Goal: Transaction & Acquisition: Purchase product/service

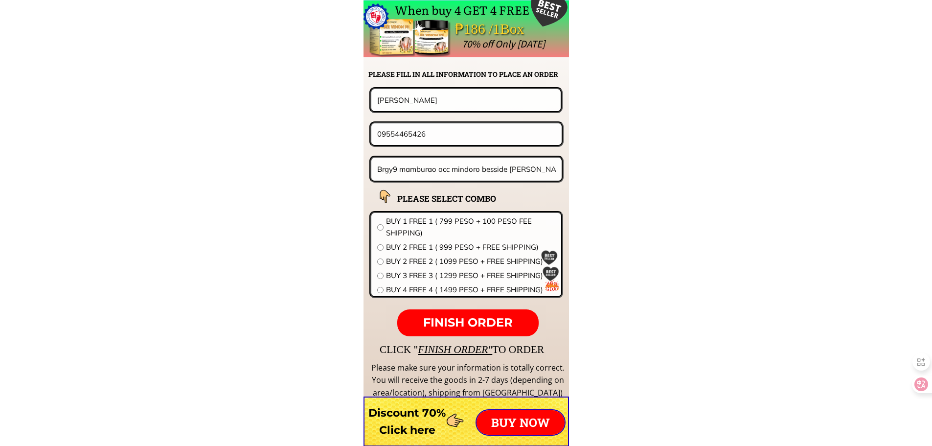
scroll to position [7678, 0]
paste input "[PERSON_NAME]"
type input "[PERSON_NAME]"
drag, startPoint x: 437, startPoint y: 135, endPoint x: 330, endPoint y: 135, distance: 107.2
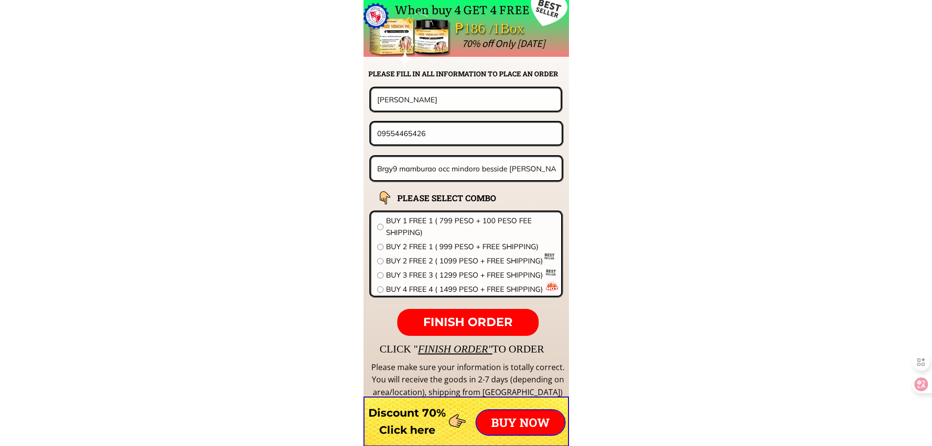
paste input "639210857413"
drag, startPoint x: 379, startPoint y: 131, endPoint x: 386, endPoint y: 137, distance: 9.1
click at [386, 137] on input "639210857413" at bounding box center [466, 133] width 183 height 21
type input "09210857413"
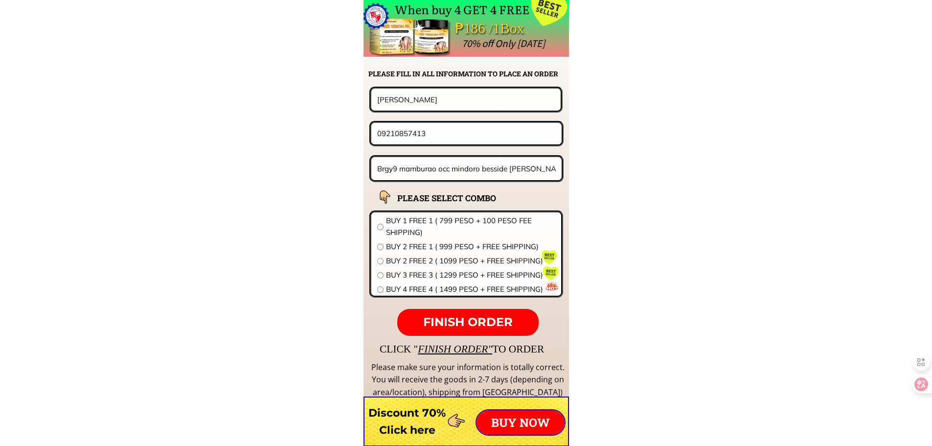
click at [448, 172] on input "Brgy9 mamburao occ mindoro besside [PERSON_NAME]" at bounding box center [467, 168] width 184 height 23
paste input "#35 ZONE 3 [GEOGRAPHIC_DATA], [GEOGRAPHIC_DATA]"
type input "#35 ZONE 3 [GEOGRAPHIC_DATA], [GEOGRAPHIC_DATA]"
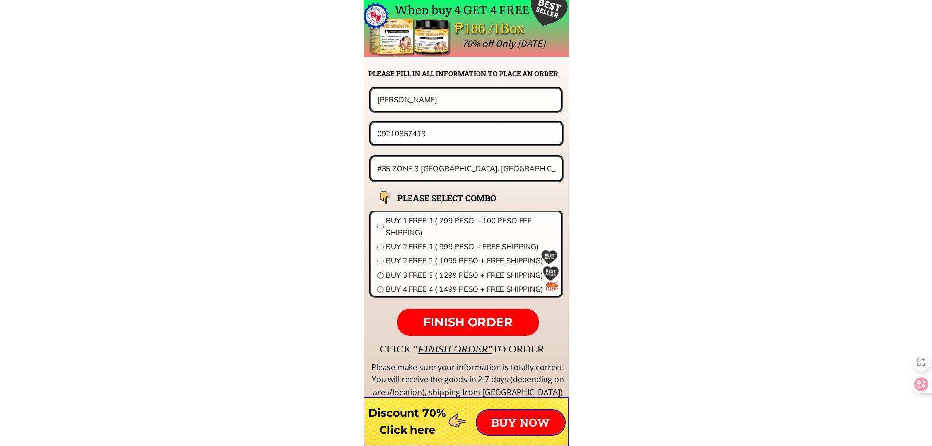
click at [407, 246] on span "BUY 2 FREE 1 ( 999 PESO + FREE SHIPPING)" at bounding box center [470, 247] width 169 height 12
radio input "true"
click at [482, 314] on p "FINISH ORDER" at bounding box center [467, 322] width 141 height 27
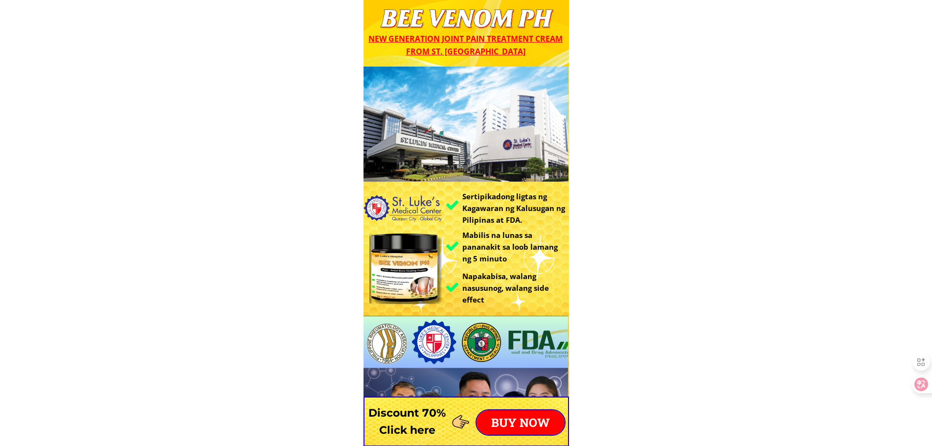
click at [539, 414] on p "BUY NOW" at bounding box center [521, 422] width 88 height 24
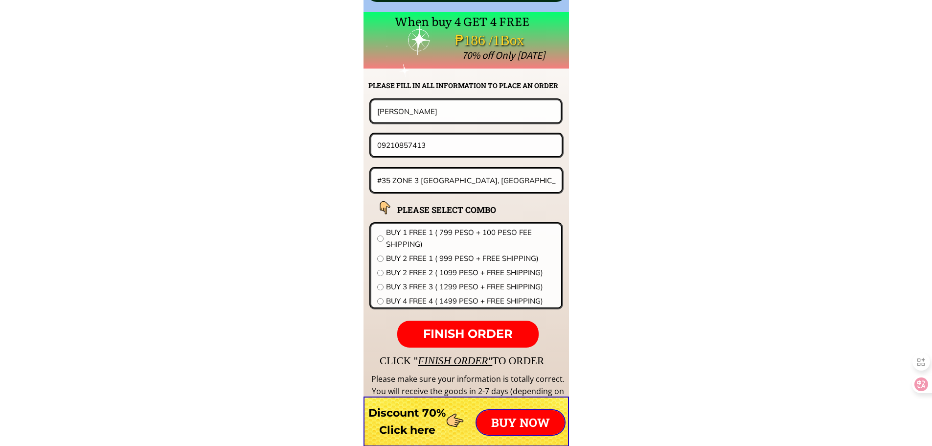
scroll to position [7678, 0]
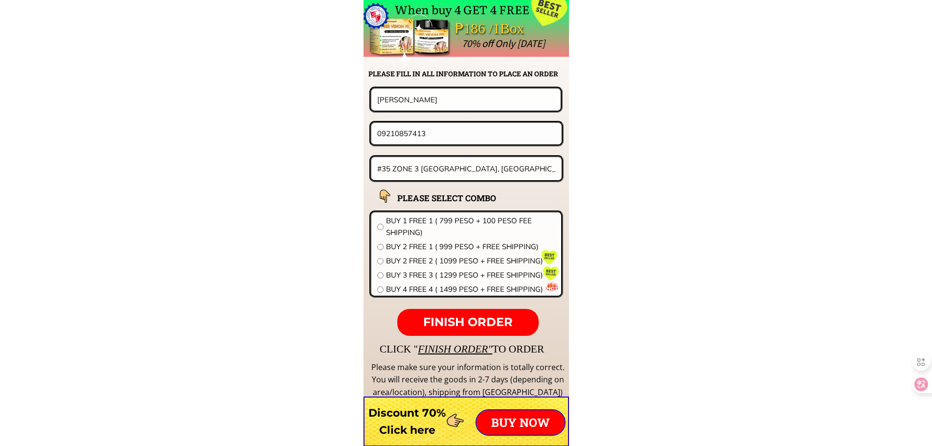
click at [501, 168] on input "#35 ZONE 3 BARANGAY CAMP TINIO, CABANATUAN CITY" at bounding box center [467, 168] width 184 height 23
paste input "Zuluita st,[PERSON_NAME],[GEOGRAPHIC_DATA],pob,5,[GEOGRAPHIC_DATA],[PERSON_NAME…"
type input "Zuluita st,[PERSON_NAME],[GEOGRAPHIC_DATA],pob,5,[GEOGRAPHIC_DATA],[PERSON_NAME…"
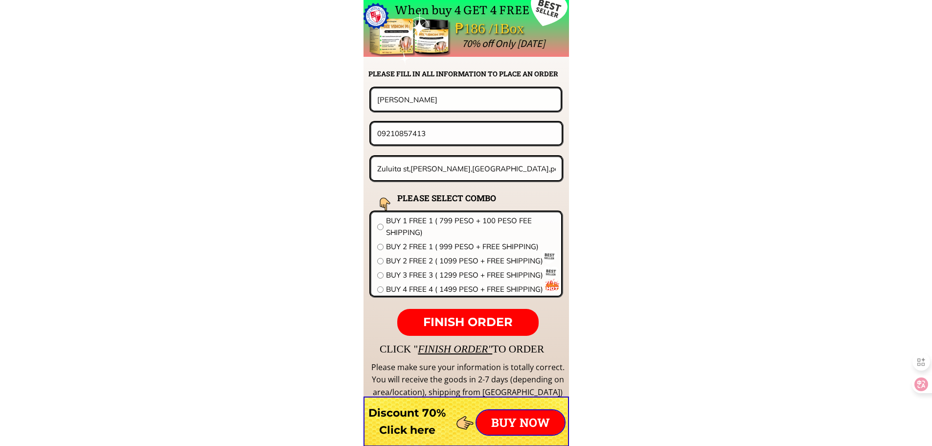
click at [437, 128] on input "09210857413" at bounding box center [466, 133] width 183 height 21
paste input "525483777"
type input "09525483777"
drag, startPoint x: 434, startPoint y: 99, endPoint x: 266, endPoint y: 109, distance: 168.6
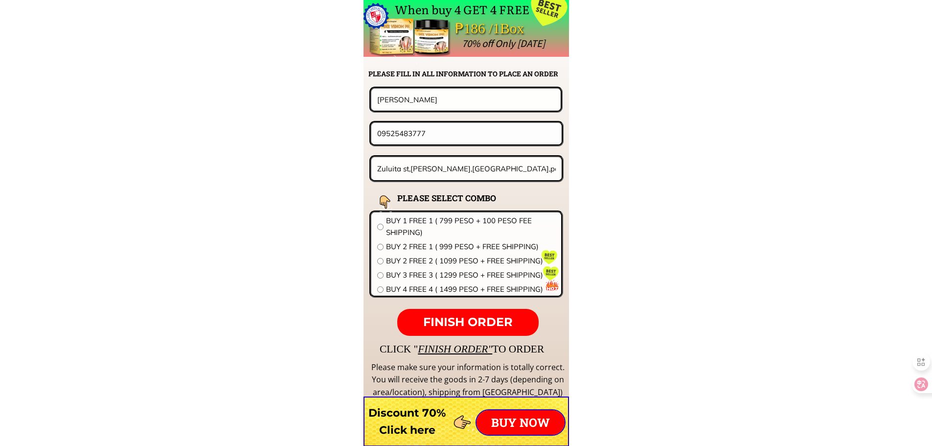
paste input "Gemma BAbalcon"
type input "Gemma BAbalcon"
click at [420, 259] on span "BUY 2 FREE 2 ( 1099 PESO + FREE SHIPPING)" at bounding box center [470, 261] width 169 height 12
radio input "true"
click at [468, 317] on span "FINISH ORDER" at bounding box center [468, 322] width 90 height 14
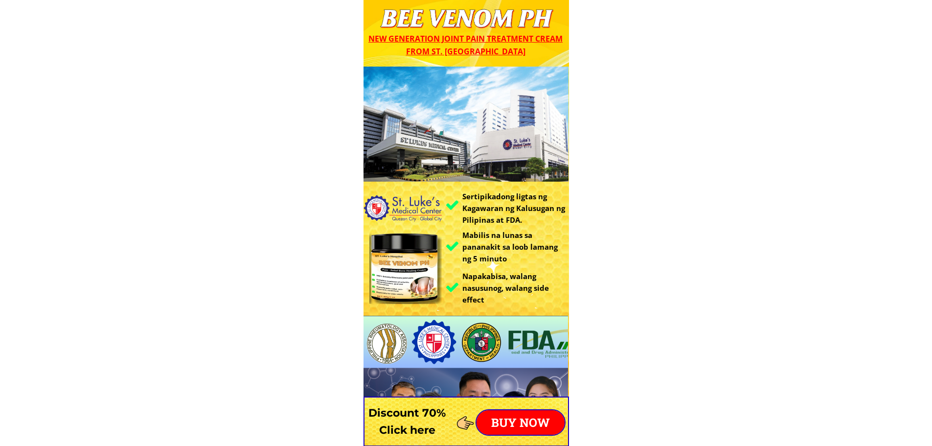
click at [504, 430] on p "BUY NOW" at bounding box center [521, 422] width 88 height 24
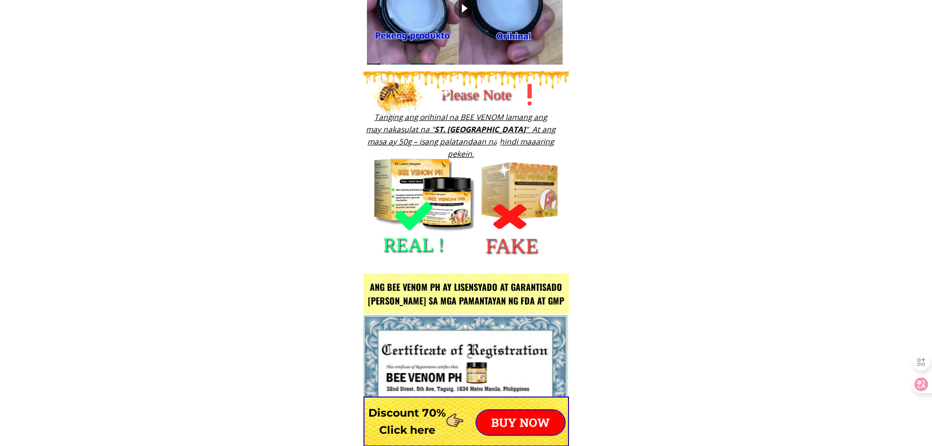
scroll to position [7678, 0]
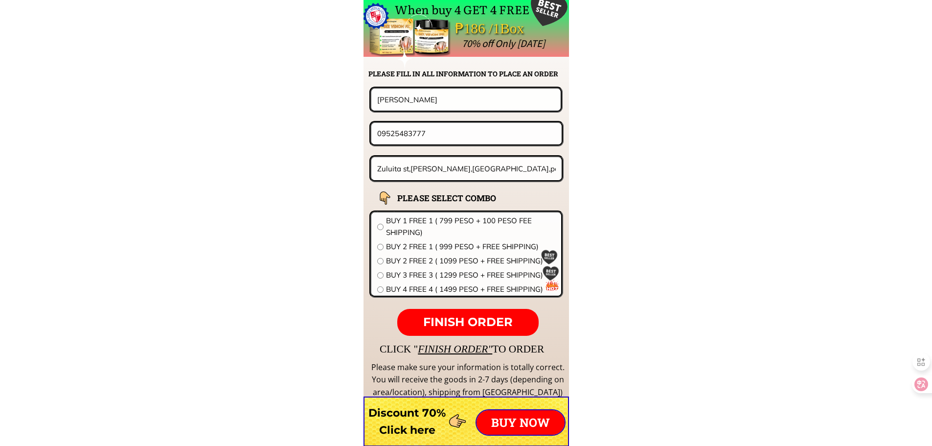
drag, startPoint x: 335, startPoint y: 135, endPoint x: 258, endPoint y: 135, distance: 76.8
paste input "12602914"
type input "09512602914"
click at [452, 167] on input "Zuluita st,paranas,Samar,pob,5,paranas,wester Samar malapit sa brgy hall ,paran…" at bounding box center [467, 168] width 184 height 23
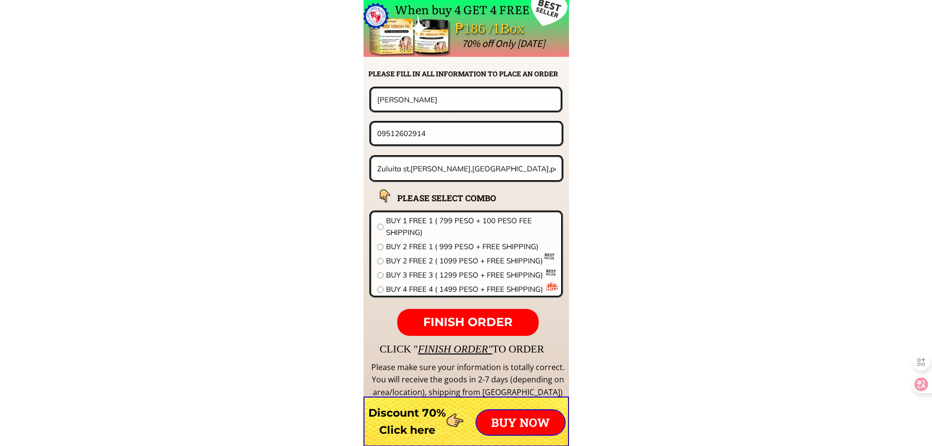
paste input "pk zacor bry 12 tan"
type input "pk zacor bry 12 tan"
drag, startPoint x: 437, startPoint y: 111, endPoint x: 372, endPoint y: 109, distance: 65.1
drag, startPoint x: 452, startPoint y: 103, endPoint x: 275, endPoint y: 102, distance: 177.1
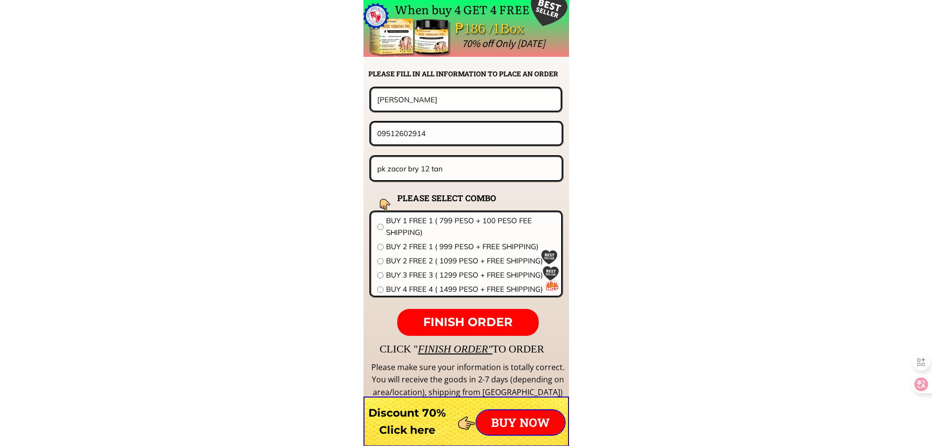
paste input "rodencio murilla"
type input "rodencio murilla"
click at [413, 222] on span "BUY 1 FREE 1 ( 799 PESO + 100 PESO FEE SHIPPING)" at bounding box center [470, 226] width 169 height 23
radio input "true"
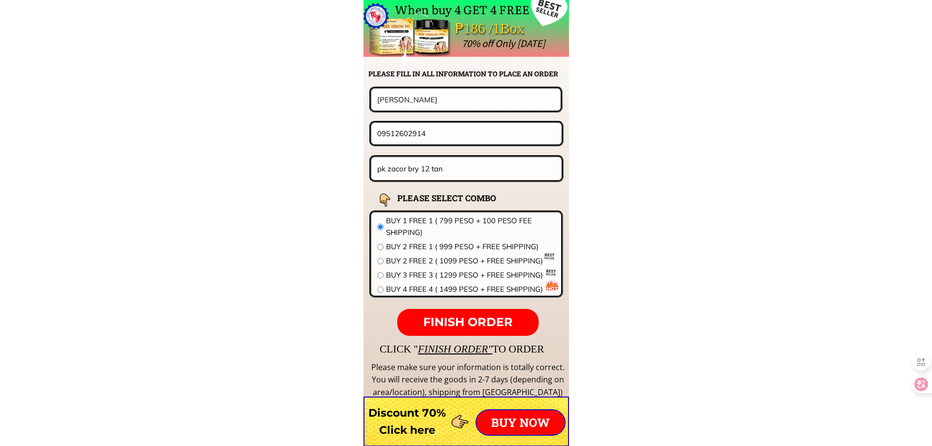
click at [453, 323] on span "FINISH ORDER" at bounding box center [468, 322] width 90 height 14
